Goal: Entertainment & Leisure: Consume media (video, audio)

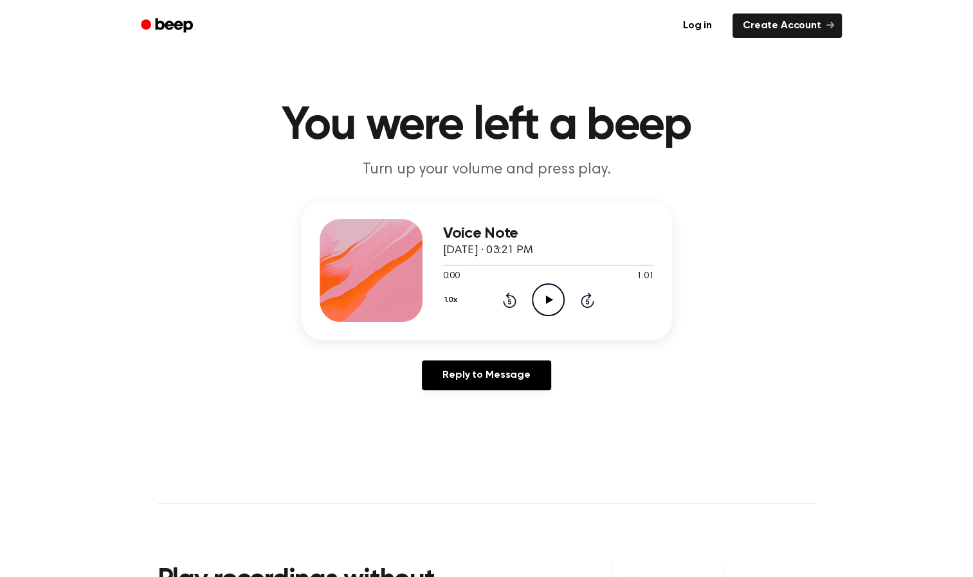
click at [553, 296] on icon "Play Audio" at bounding box center [548, 300] width 33 height 33
click at [553, 296] on icon "Pause Audio" at bounding box center [548, 300] width 33 height 33
click at [553, 296] on icon "Play Audio" at bounding box center [548, 300] width 33 height 33
click at [552, 301] on icon "Play Audio" at bounding box center [548, 300] width 33 height 33
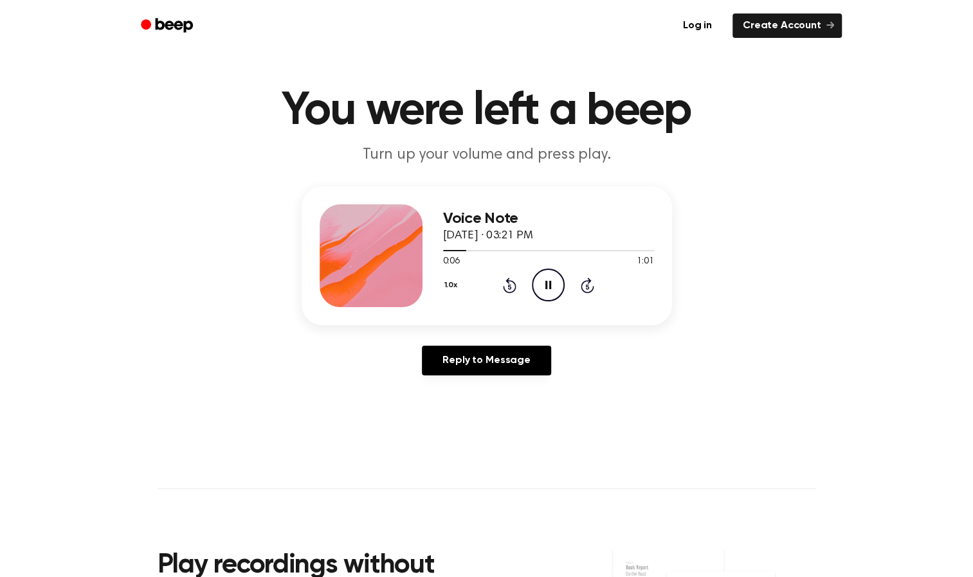
scroll to position [14, 0]
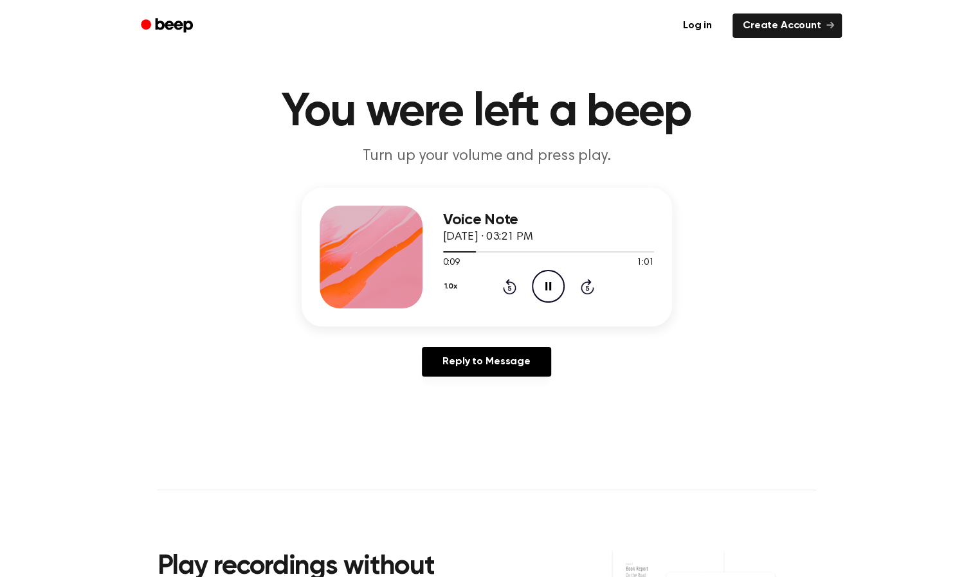
click at [546, 287] on icon at bounding box center [548, 286] width 6 height 8
